Goal: Task Accomplishment & Management: Manage account settings

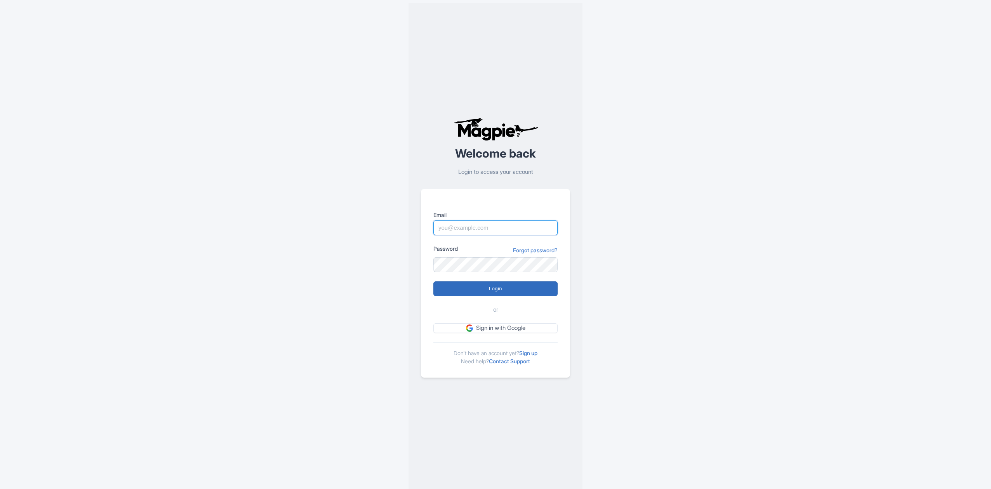
type input "andrey@balicopter.com"
click at [511, 282] on input "Login" at bounding box center [495, 289] width 124 height 15
type input "Logging in..."
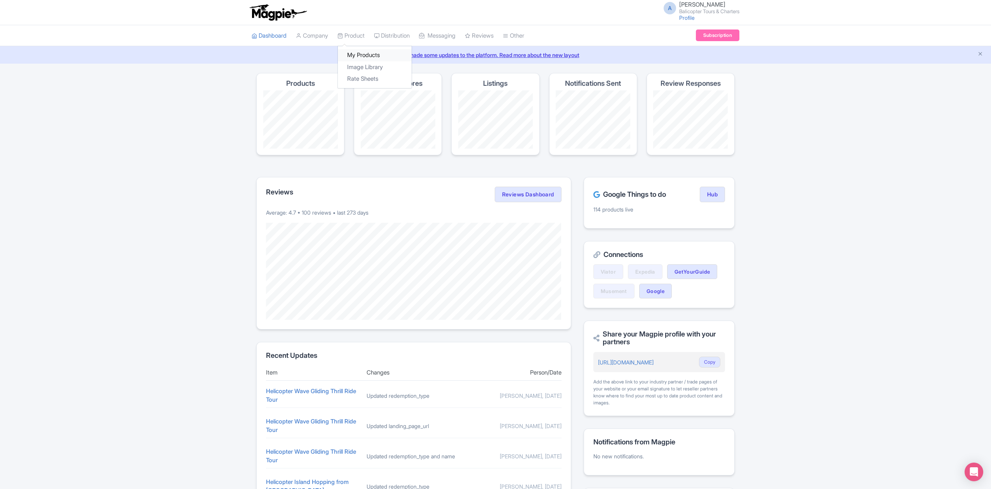
click at [376, 56] on link "My Products" at bounding box center [375, 55] width 74 height 12
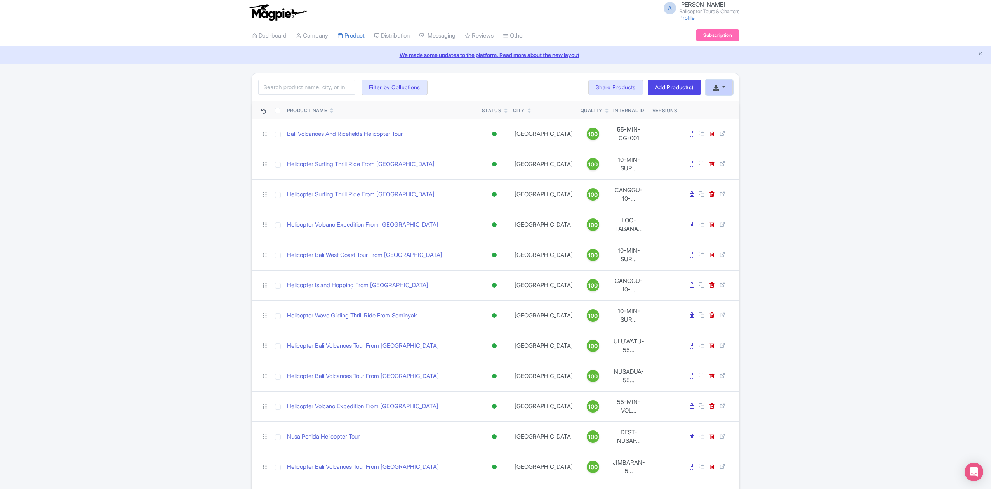
click at [726, 89] on button "button" at bounding box center [719, 88] width 27 height 16
click at [732, 103] on link "Download Product List" at bounding box center [744, 105] width 76 height 12
click at [295, 90] on input "search" at bounding box center [306, 87] width 97 height 15
type input "рщззштп"
click button "Search" at bounding box center [0, 0] width 0 height 0
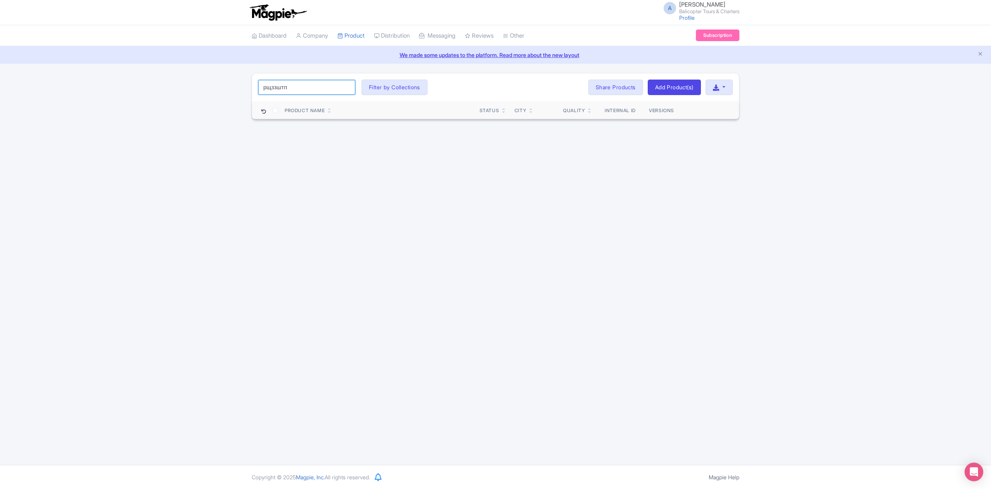
click at [345, 91] on input "рщззштп" at bounding box center [306, 87] width 97 height 15
click at [345, 87] on input "рщззштп" at bounding box center [306, 87] width 97 height 15
click at [320, 87] on input "search" at bounding box center [306, 87] width 97 height 15
click at [310, 89] on input "search" at bounding box center [306, 87] width 97 height 15
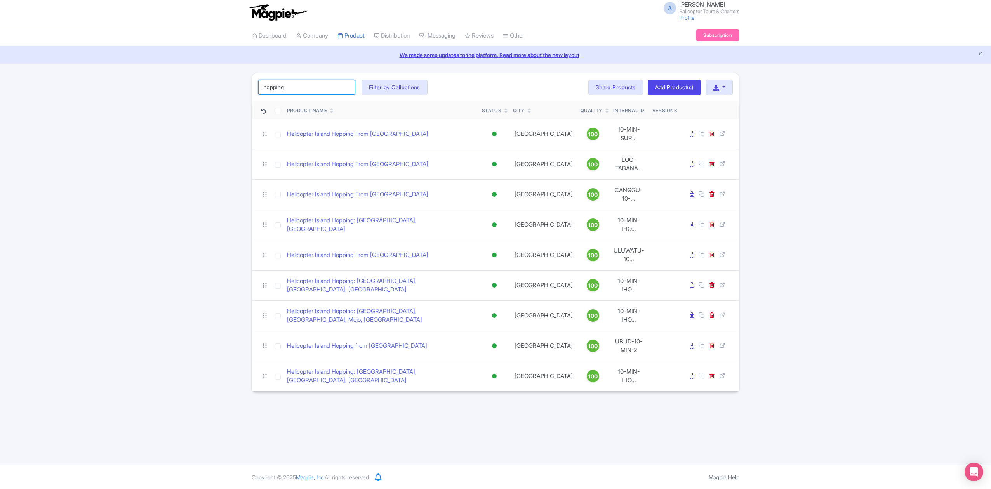
type input "hopping"
click button "Search" at bounding box center [0, 0] width 0 height 0
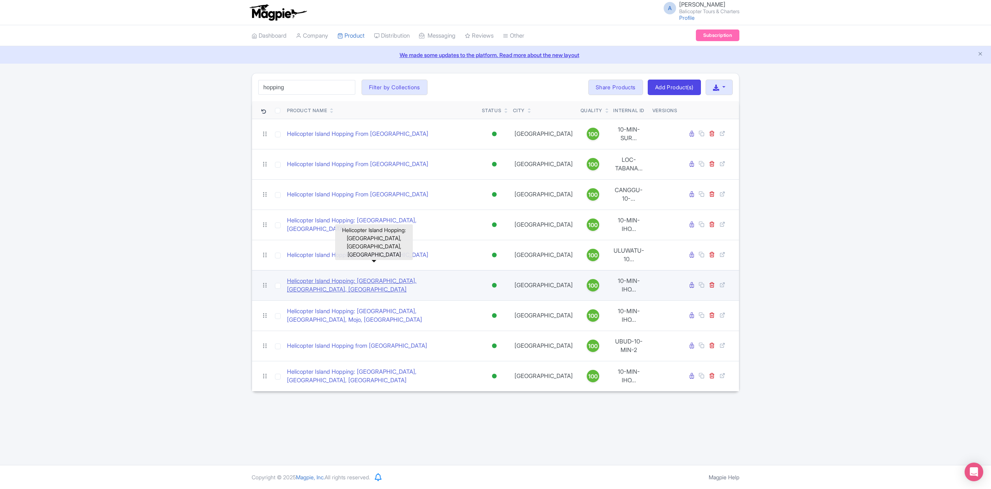
click at [433, 277] on link "Helicopter Island Hopping: Bali, Nusa Penida, Nusa Lembongan" at bounding box center [381, 285] width 189 height 17
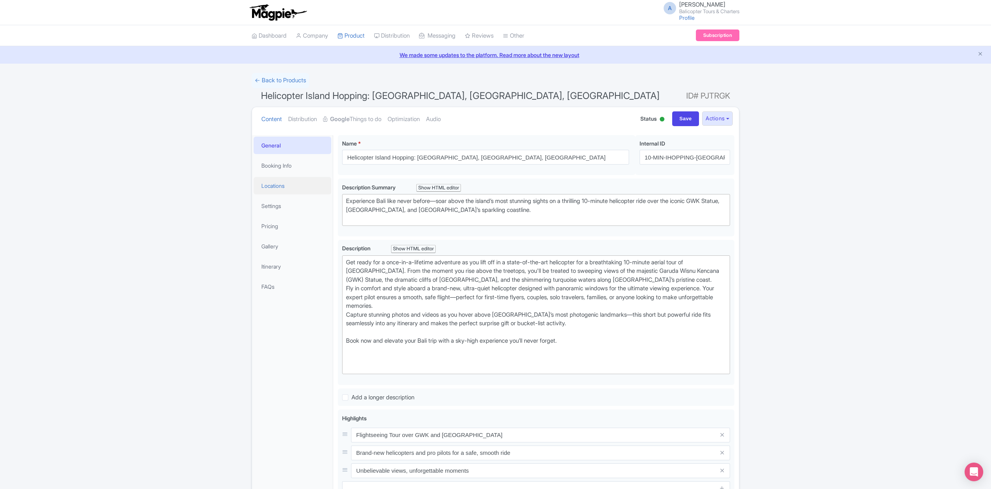
click at [276, 186] on link "Locations" at bounding box center [293, 185] width 78 height 17
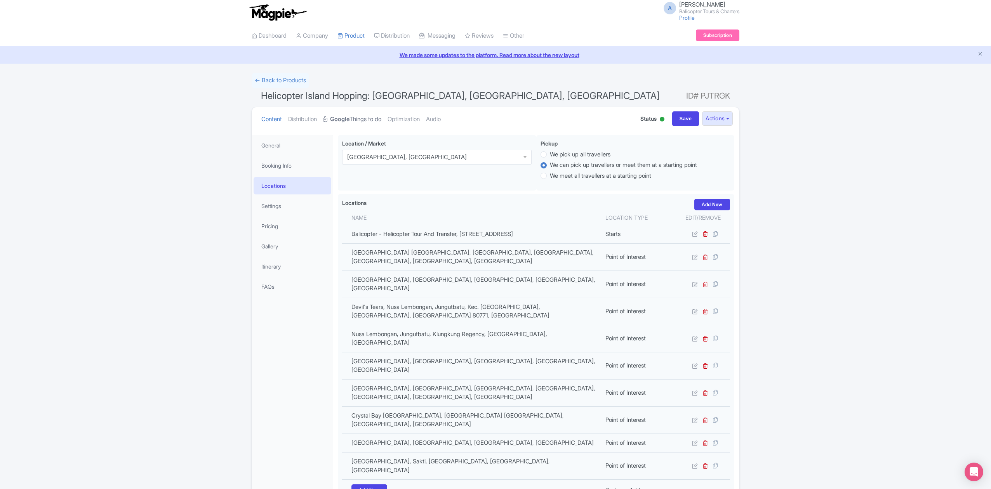
click at [362, 120] on link "Google Things to do" at bounding box center [352, 119] width 58 height 24
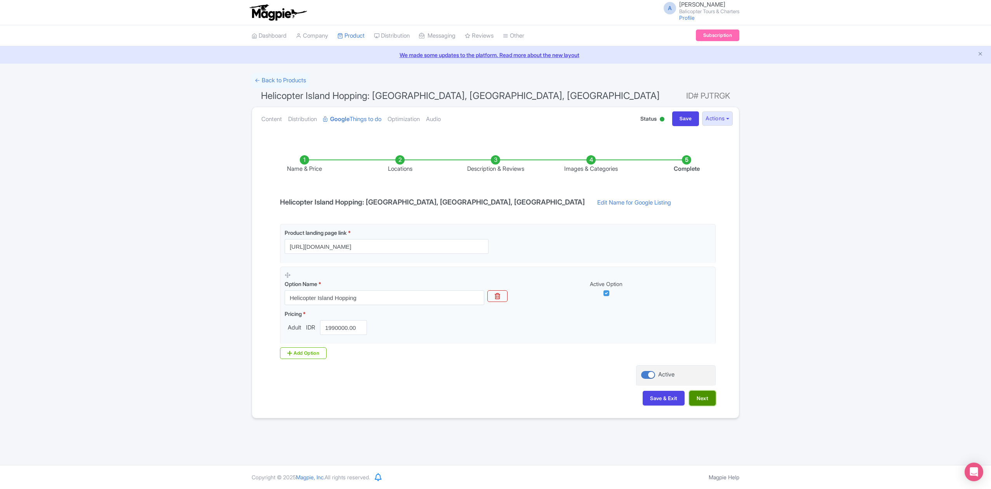
click at [704, 404] on button "Next" at bounding box center [702, 398] width 26 height 15
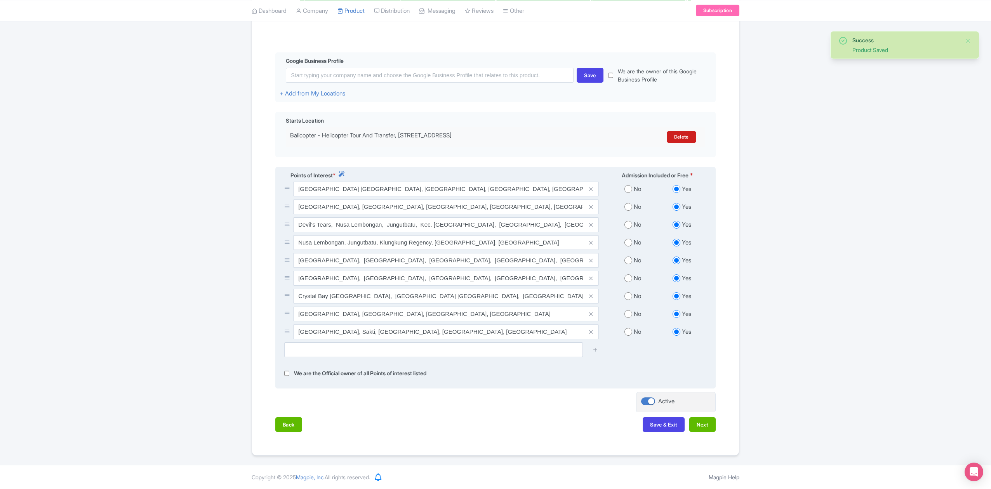
scroll to position [163, 0]
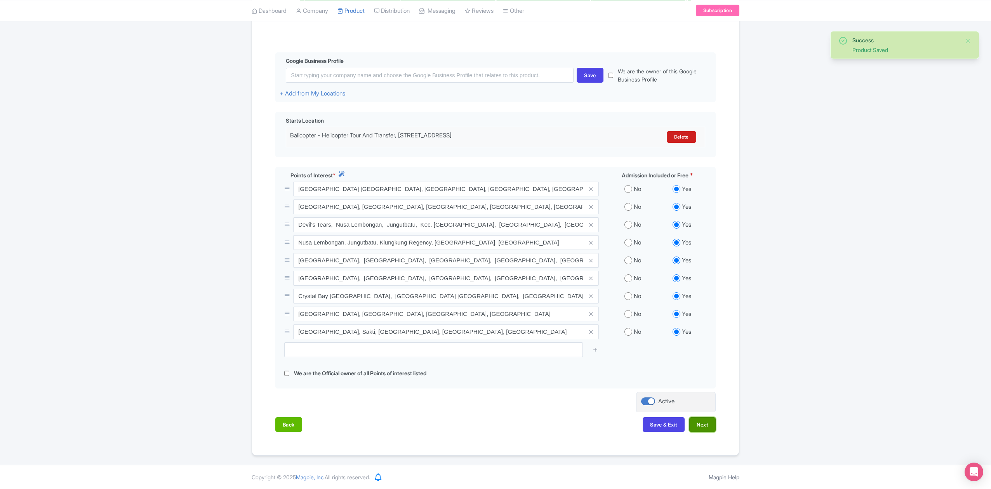
click at [709, 427] on button "Next" at bounding box center [702, 424] width 26 height 15
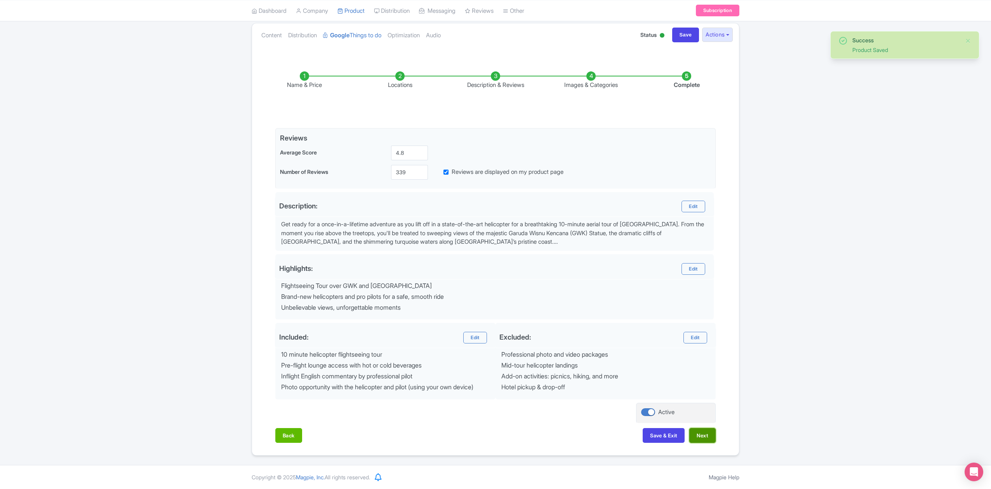
click at [698, 434] on button "Next" at bounding box center [702, 435] width 26 height 15
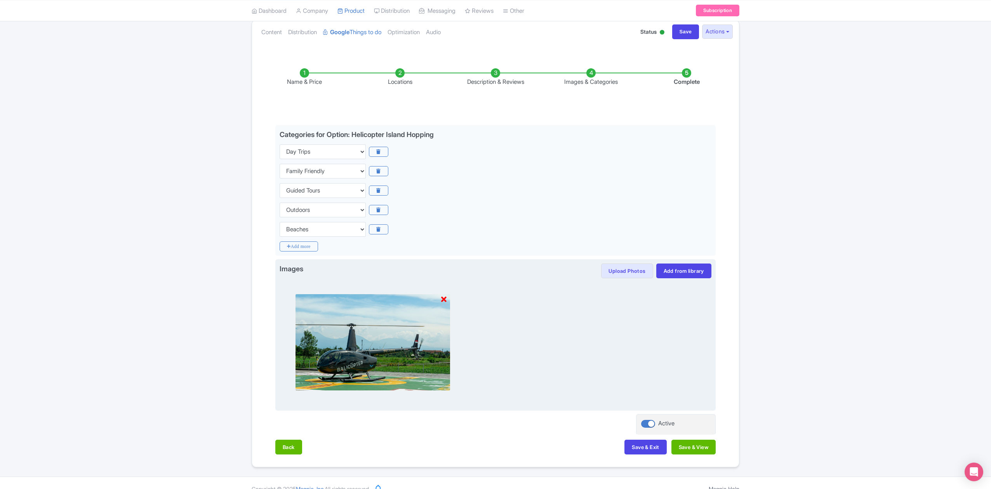
click at [443, 299] on icon at bounding box center [443, 300] width 5 height 8
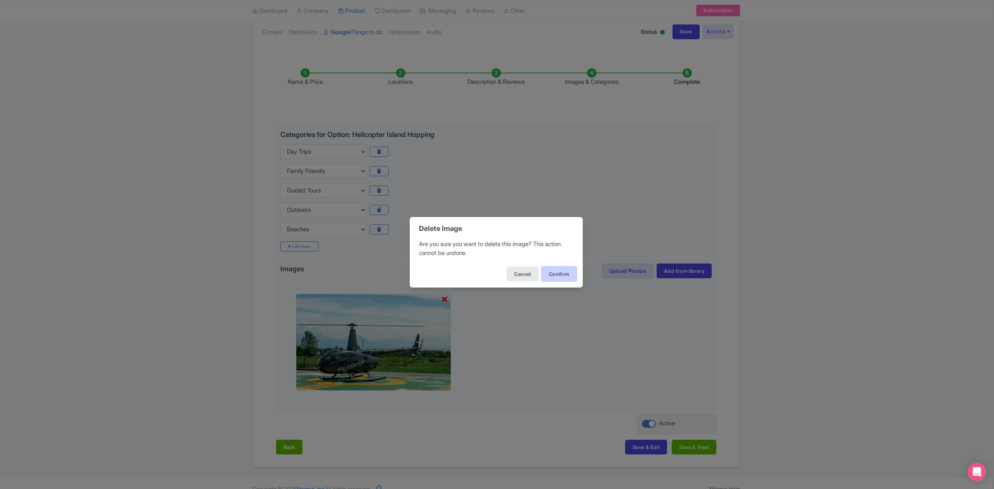
click at [558, 278] on button "Confirm" at bounding box center [559, 274] width 35 height 15
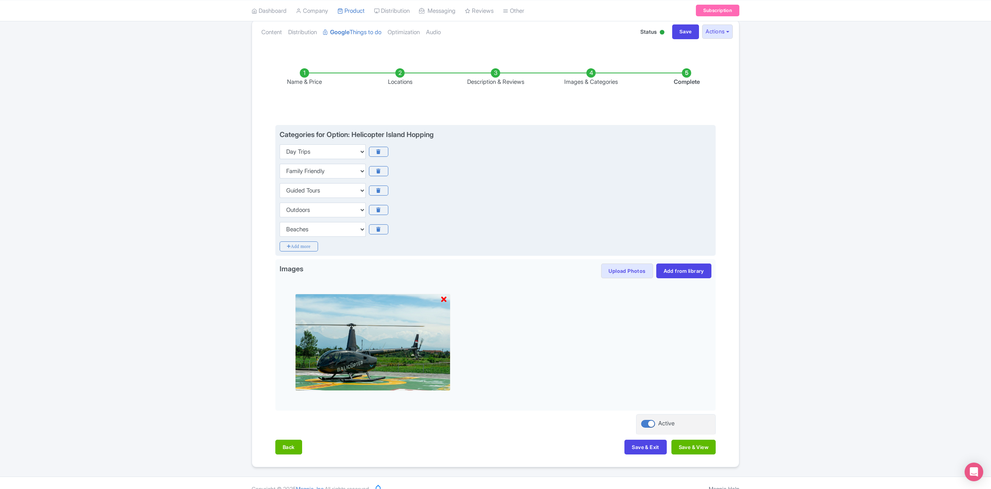
scroll to position [0, 0]
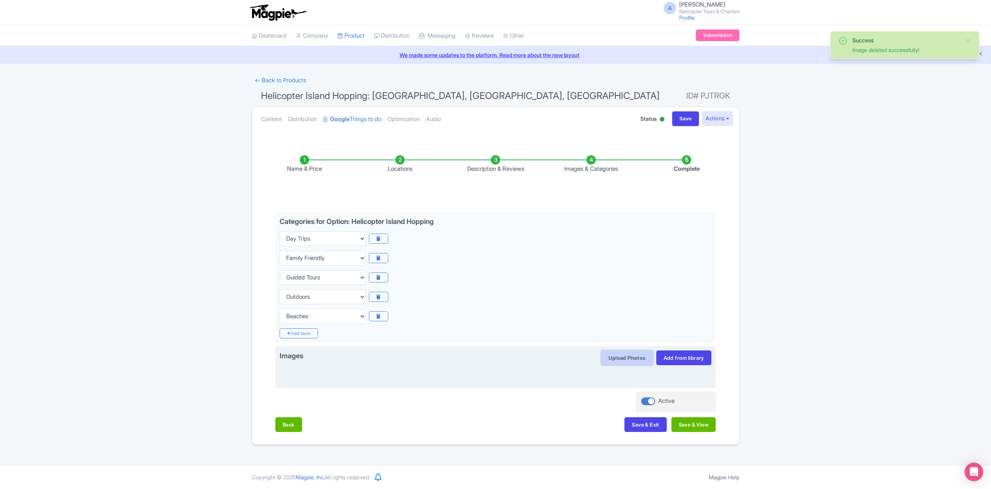
click at [624, 359] on button "Upload Photos" at bounding box center [627, 358] width 52 height 15
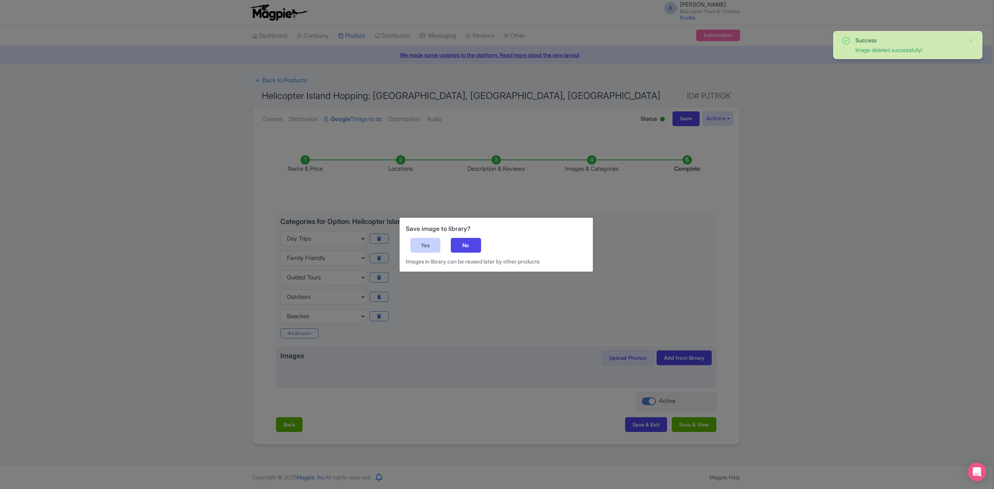
click at [429, 247] on div "Yes" at bounding box center [425, 245] width 30 height 15
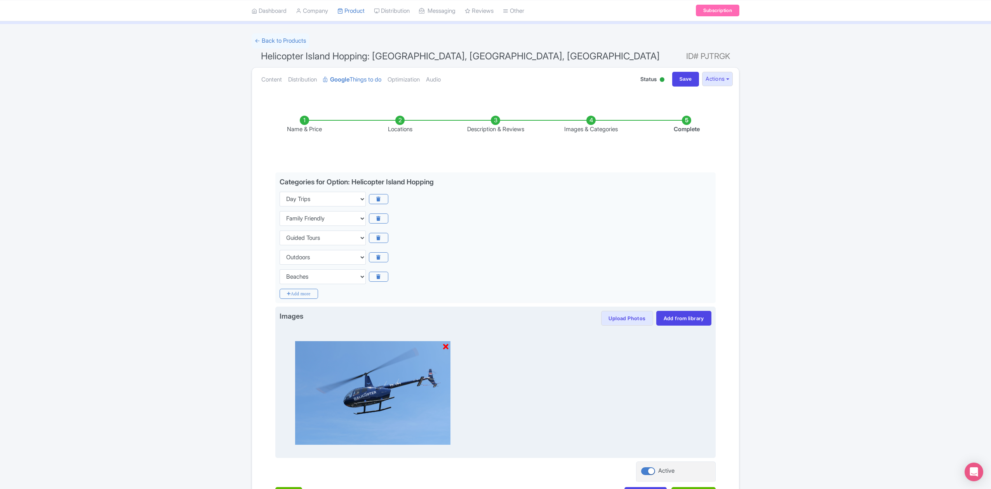
scroll to position [100, 0]
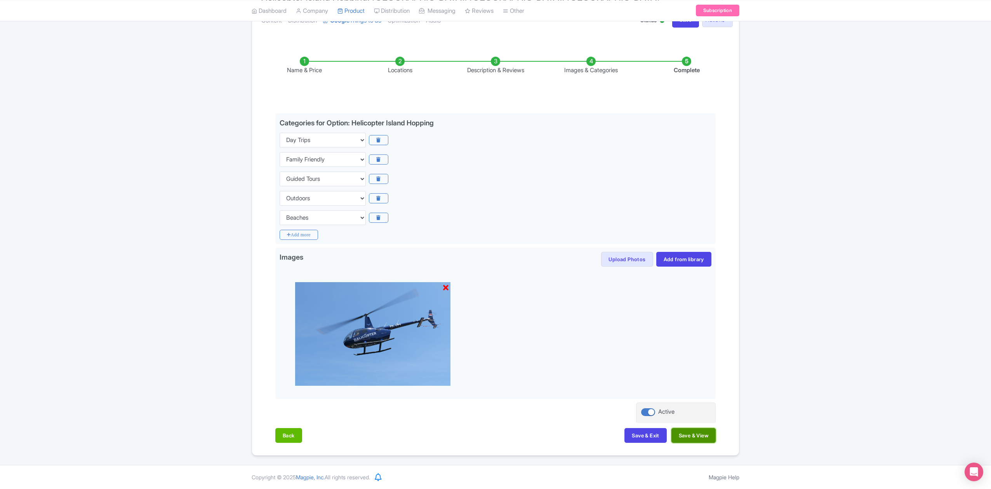
click at [703, 436] on button "Save & View" at bounding box center [693, 435] width 44 height 15
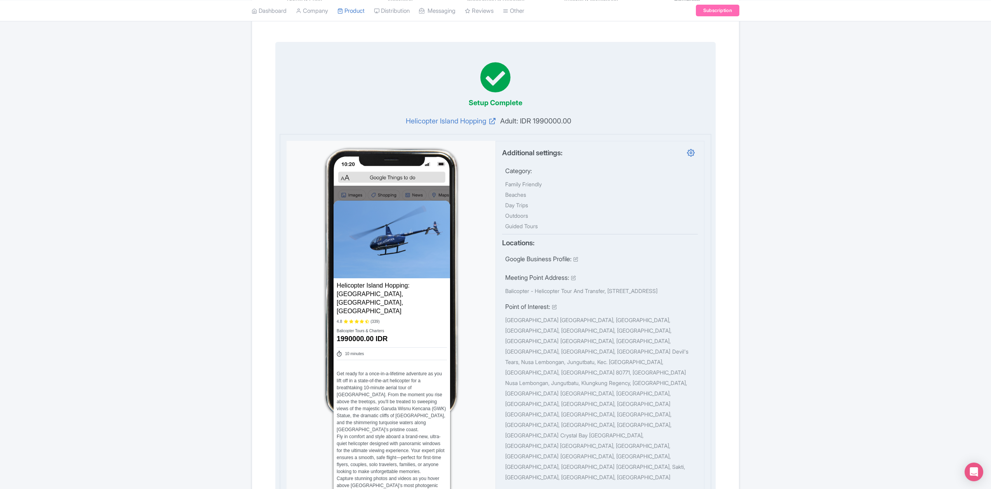
scroll to position [0, 0]
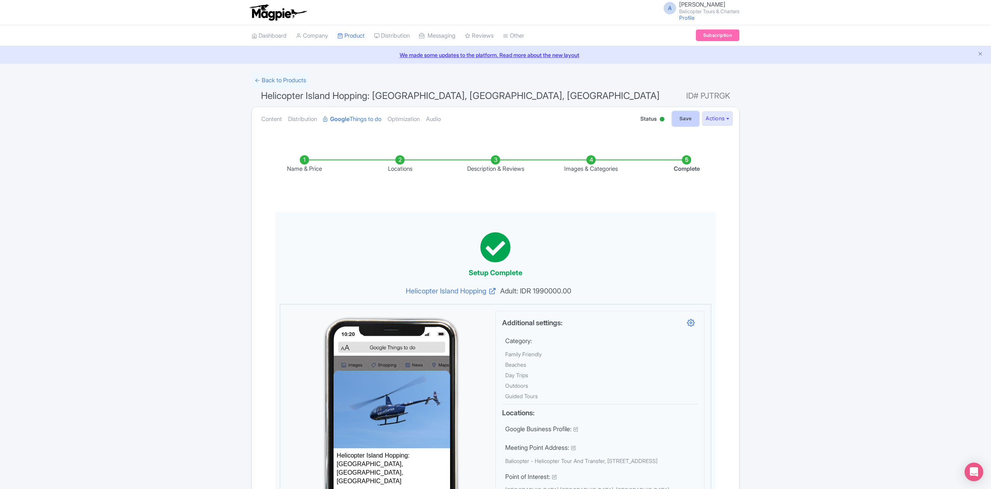
click at [684, 120] on input "Save" at bounding box center [685, 118] width 27 height 15
type input "Saving..."
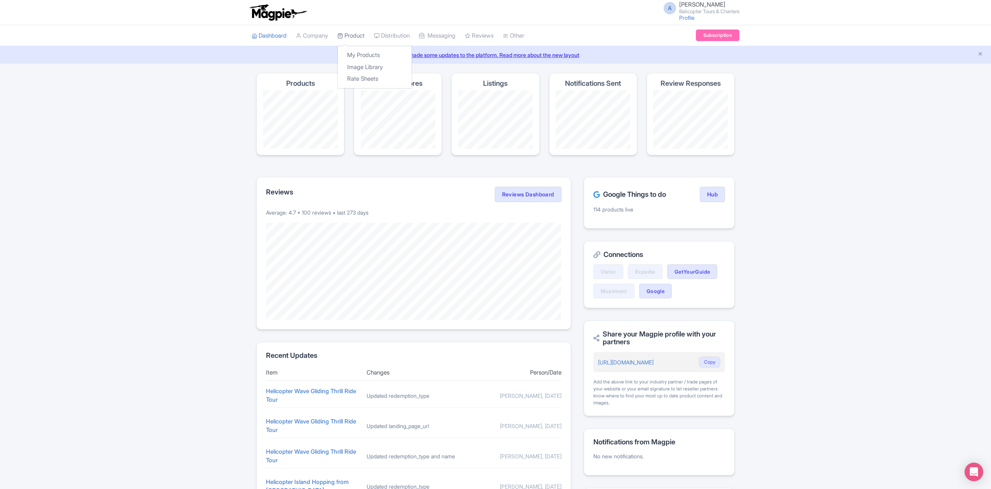
click at [348, 34] on link "Product" at bounding box center [350, 35] width 27 height 21
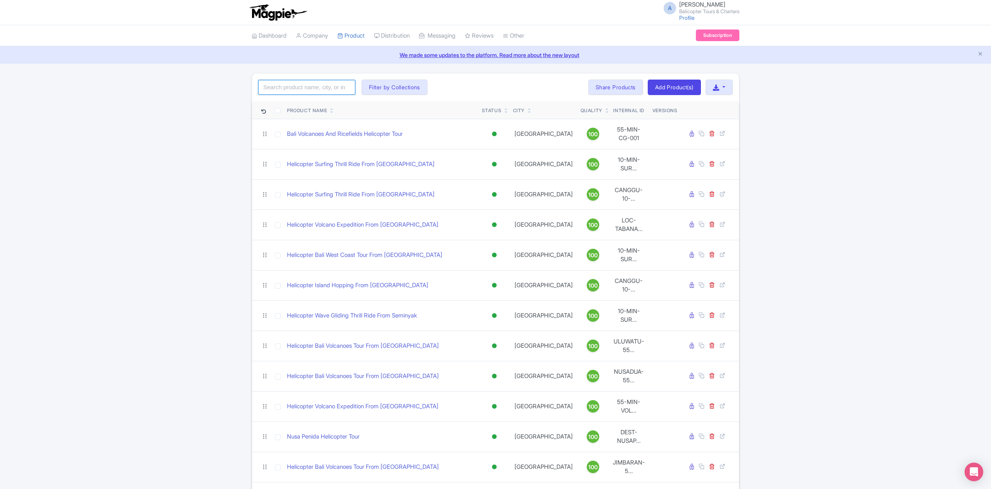
click at [339, 87] on input "search" at bounding box center [306, 87] width 97 height 15
type input "hopping"
click button "Search" at bounding box center [0, 0] width 0 height 0
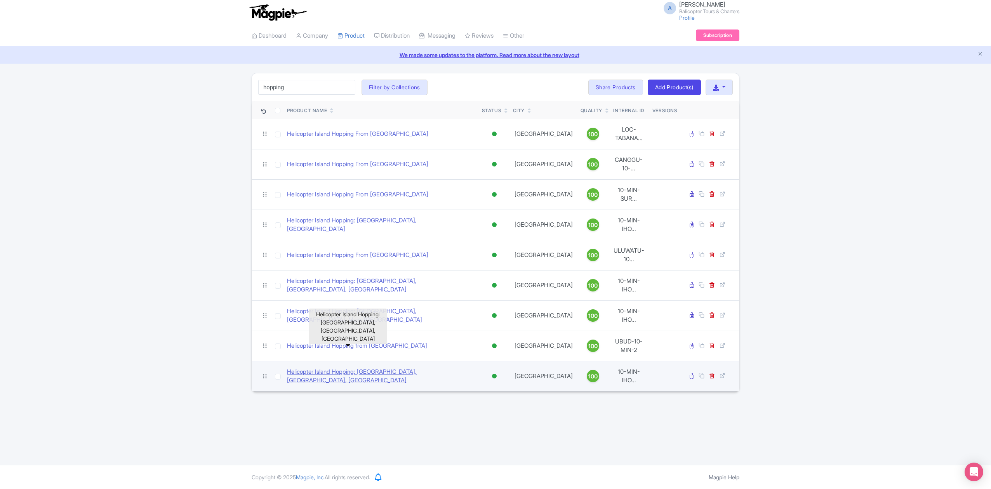
click at [370, 368] on link "Helicopter Island Hopping: [GEOGRAPHIC_DATA], [GEOGRAPHIC_DATA], [GEOGRAPHIC_DA…" at bounding box center [381, 376] width 189 height 17
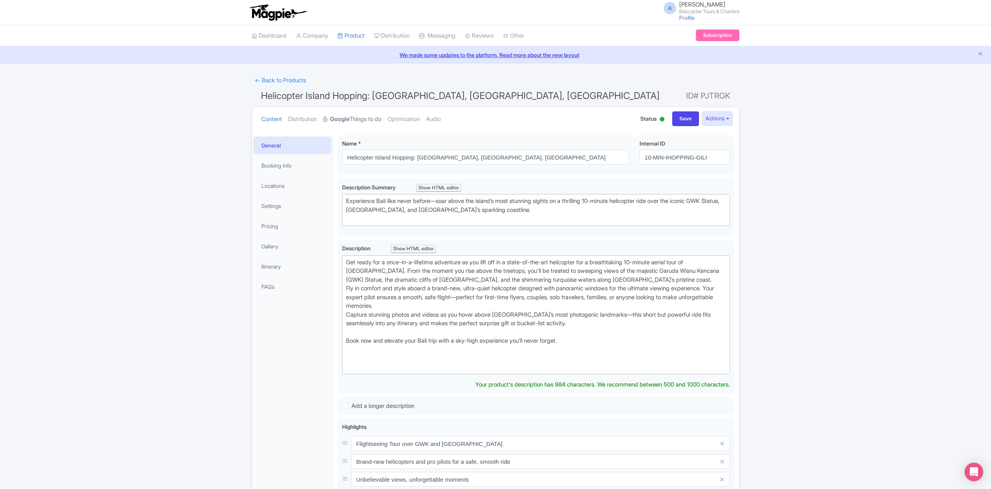
click at [363, 118] on link "Google Things to do" at bounding box center [352, 119] width 58 height 24
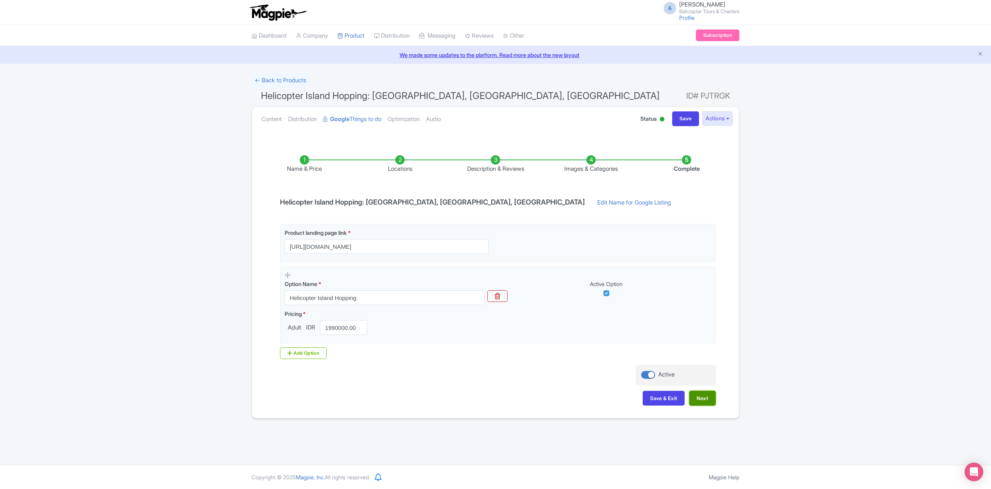
click at [709, 400] on button "Next" at bounding box center [702, 398] width 26 height 15
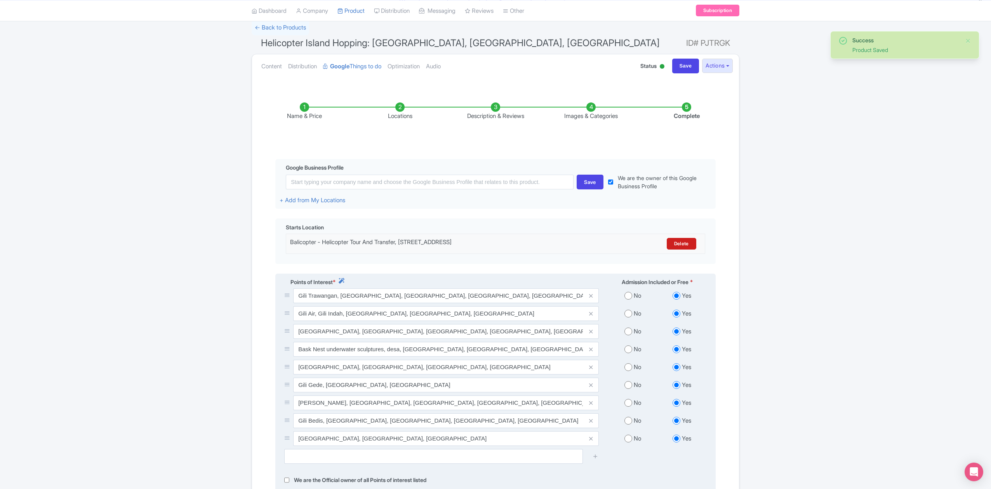
scroll to position [103, 0]
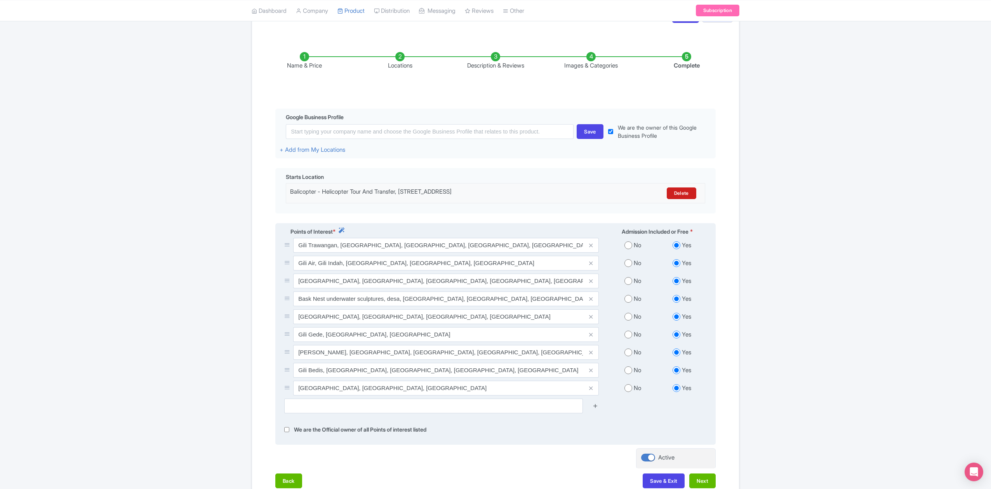
click at [596, 409] on icon at bounding box center [596, 406] width 6 height 6
click at [488, 410] on input "text" at bounding box center [433, 406] width 299 height 15
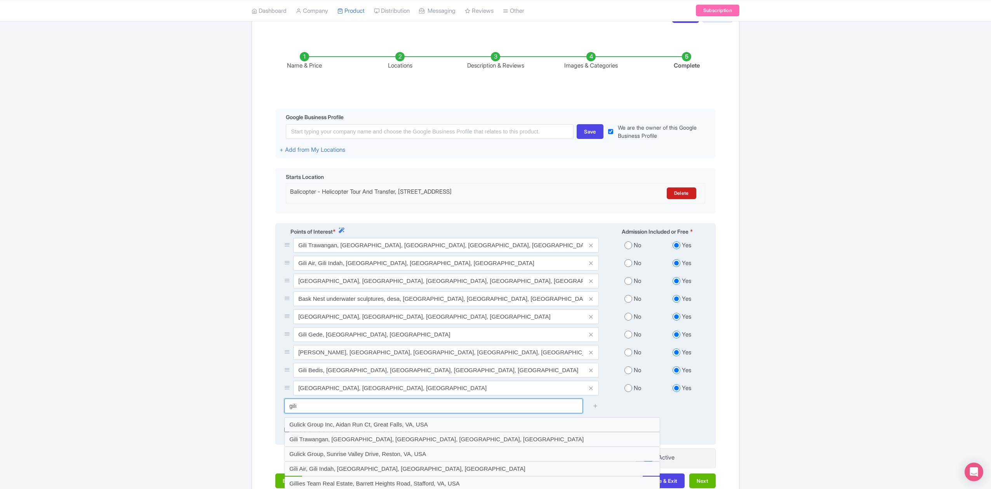
scroll to position [155, 0]
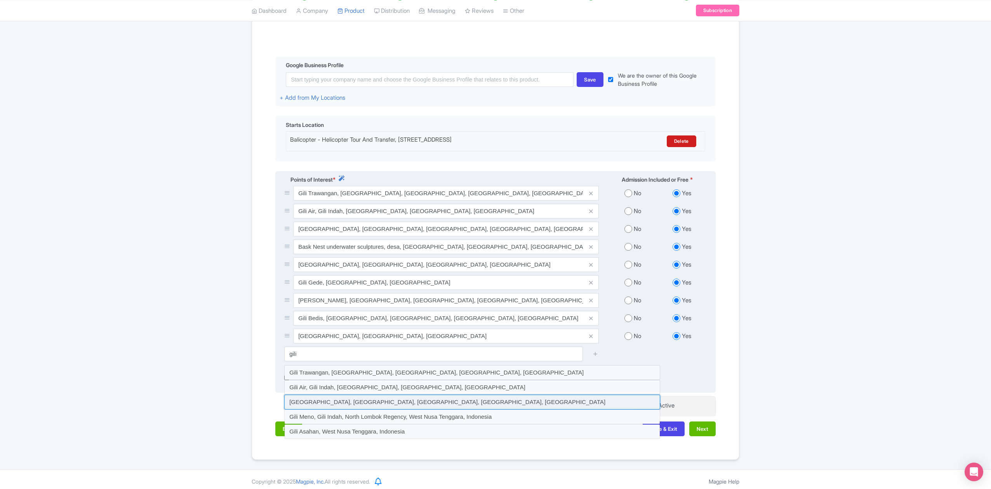
click at [355, 406] on input at bounding box center [472, 402] width 376 height 15
type input "Gili Islands, Gili Indah, North Lombok Regency, West Nusa Tenggara, Indonesia"
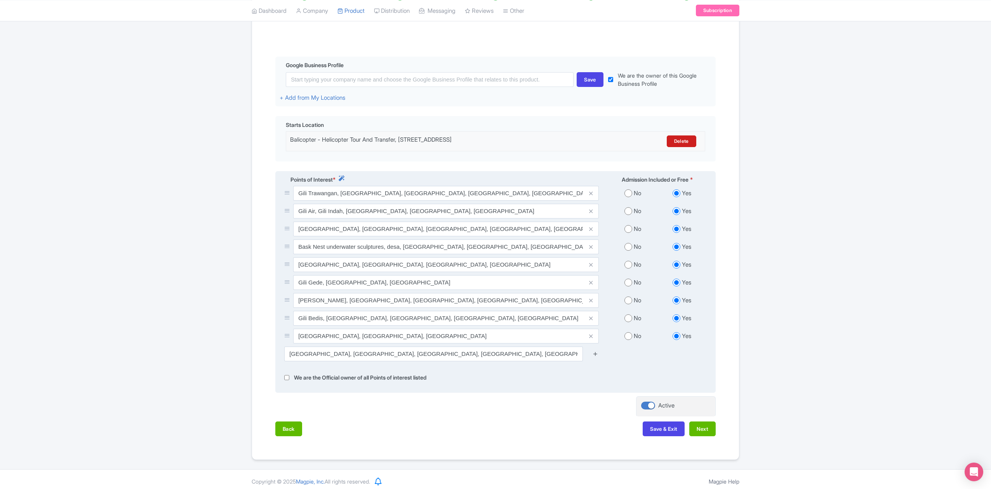
click at [595, 357] on icon at bounding box center [596, 354] width 6 height 6
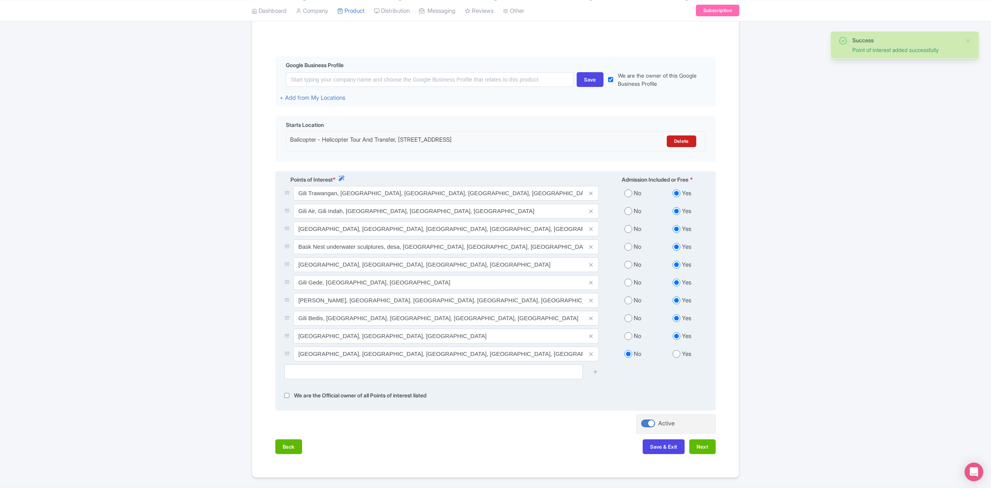
click at [676, 357] on input "radio" at bounding box center [677, 354] width 8 height 8
radio input "true"
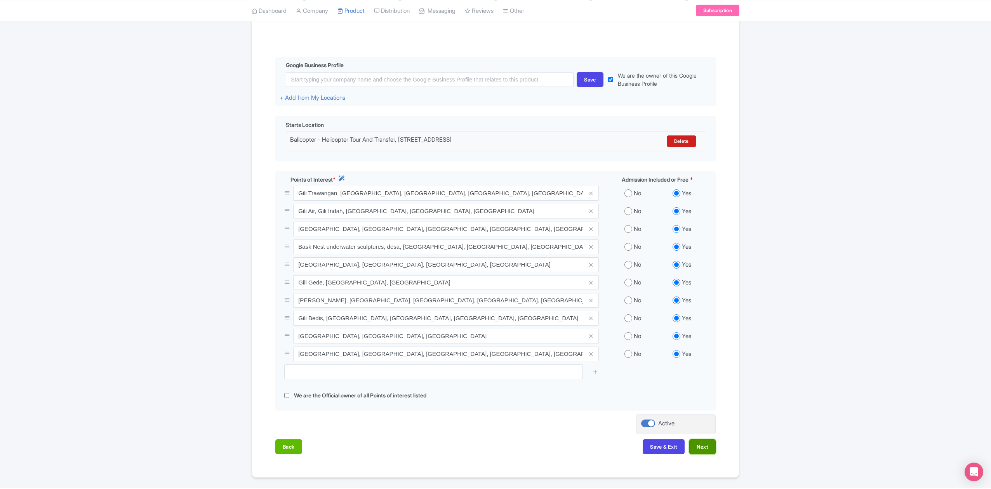
click at [698, 453] on button "Next" at bounding box center [702, 447] width 26 height 15
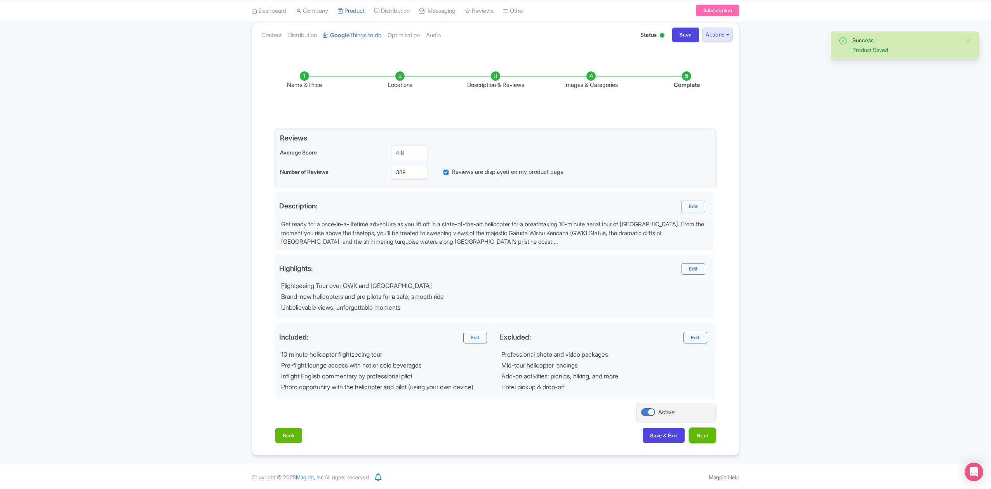
click at [701, 440] on button "Next" at bounding box center [702, 435] width 26 height 15
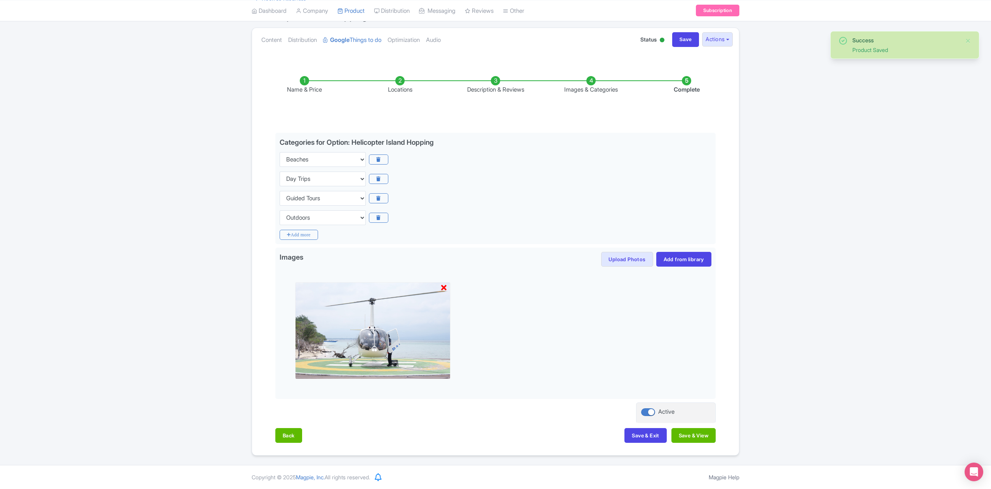
scroll to position [81, 0]
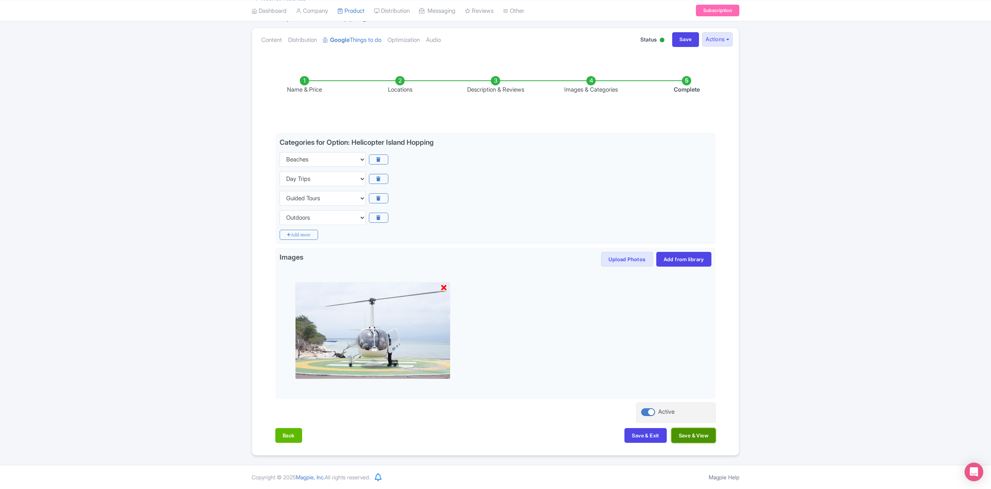
click at [698, 440] on button "Save & View" at bounding box center [693, 435] width 44 height 15
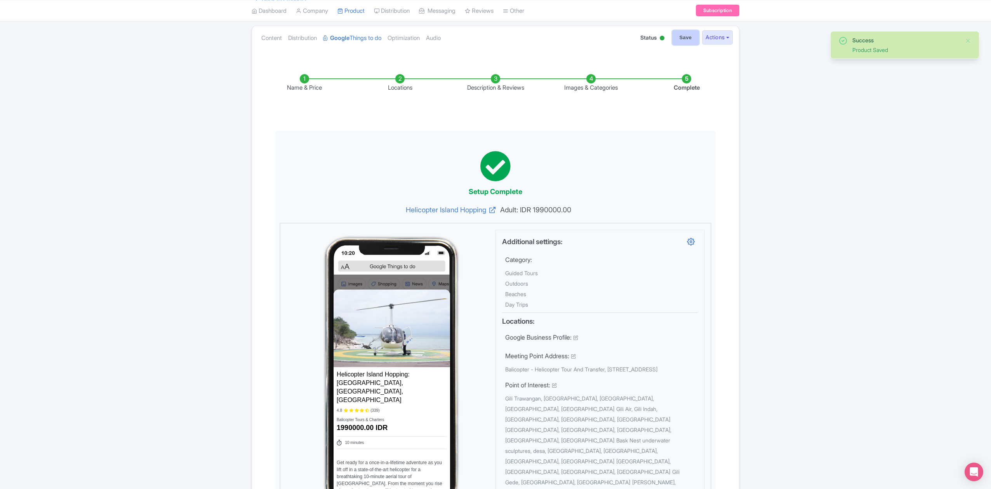
click at [680, 40] on input "Save" at bounding box center [685, 37] width 27 height 15
type input "Saving..."
